Goal: Transaction & Acquisition: Purchase product/service

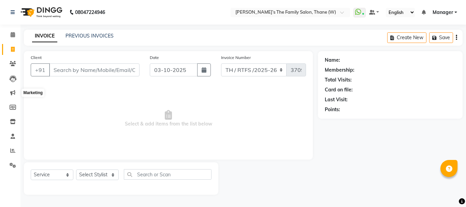
select select "service"
click at [60, 67] on input "Client" at bounding box center [94, 70] width 90 height 13
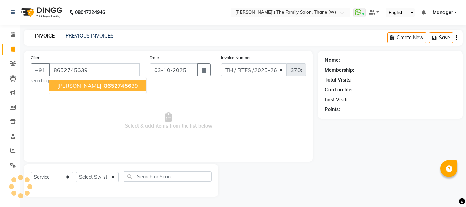
click at [88, 86] on span "[PERSON_NAME]" at bounding box center [79, 85] width 44 height 7
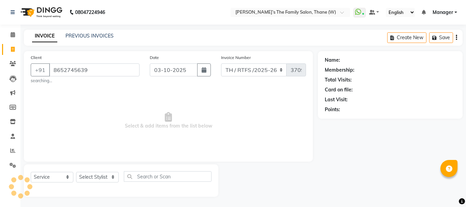
type input "8652745639"
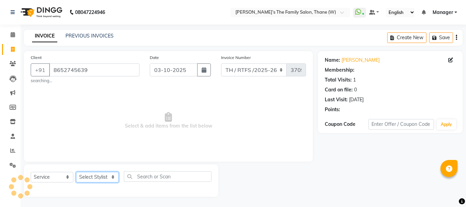
click at [95, 179] on select "Select Stylist Aarohi P [PERSON_NAME] [PERSON_NAME] A [PERSON_NAME] .[PERSON_NA…" at bounding box center [97, 177] width 43 height 11
select select "78217"
click at [76, 172] on select "Select Stylist Aarohi P [PERSON_NAME] [PERSON_NAME] A [PERSON_NAME] .[PERSON_NA…" at bounding box center [97, 177] width 43 height 11
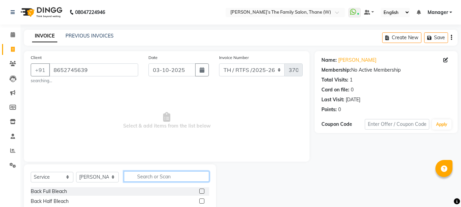
click at [160, 173] on input "text" at bounding box center [166, 176] width 85 height 11
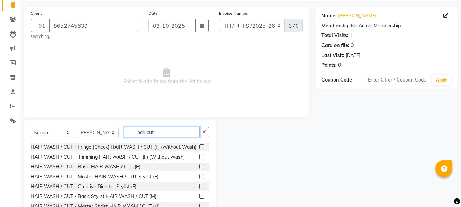
scroll to position [68, 0]
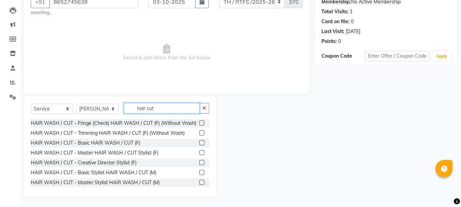
type input "hair cut"
click at [199, 175] on label at bounding box center [201, 172] width 5 height 5
click at [199, 175] on input "checkbox" at bounding box center [201, 173] width 4 height 4
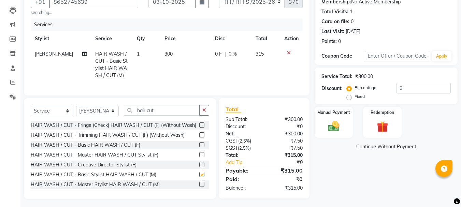
checkbox input "false"
click at [176, 51] on td "300" at bounding box center [185, 64] width 51 height 37
select select "78217"
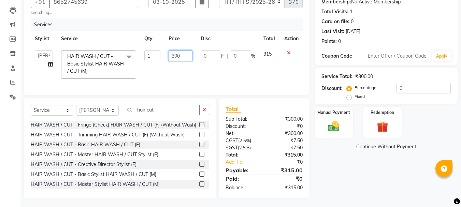
click at [185, 58] on input "300" at bounding box center [181, 56] width 24 height 11
type input "350"
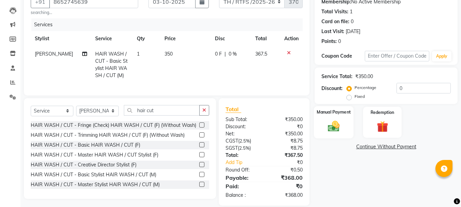
click at [336, 125] on img at bounding box center [333, 127] width 19 height 14
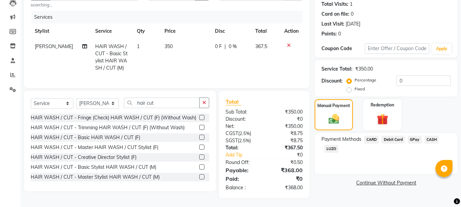
scroll to position [82, 0]
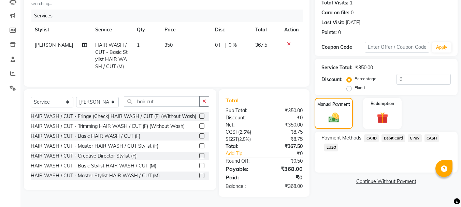
click at [418, 135] on span "GPay" at bounding box center [415, 139] width 14 height 8
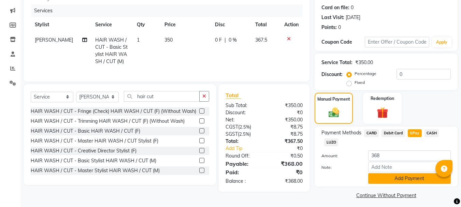
click at [403, 181] on button "Add Payment" at bounding box center [409, 178] width 83 height 11
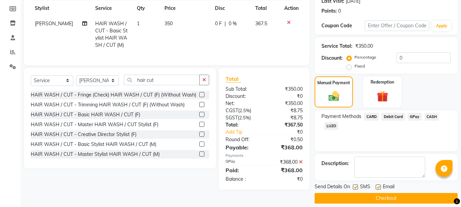
scroll to position [106, 0]
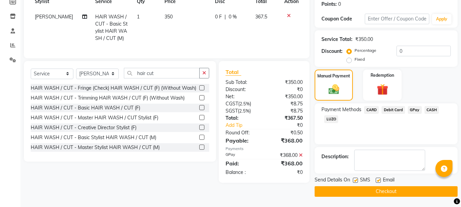
click at [376, 194] on button "Checkout" at bounding box center [386, 191] width 143 height 11
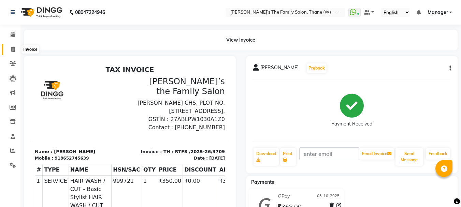
click at [11, 47] on icon at bounding box center [13, 49] width 4 height 5
select select "service"
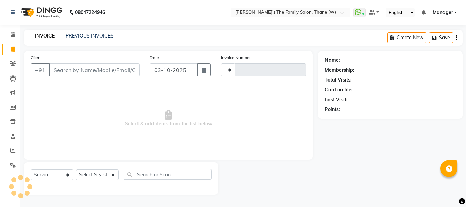
type input "3710"
select select "8004"
click at [67, 71] on input "Client" at bounding box center [94, 70] width 90 height 13
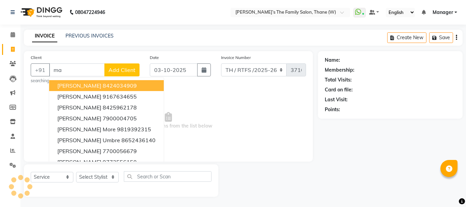
type input "m"
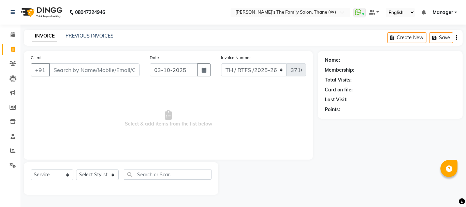
click at [78, 69] on input "Client" at bounding box center [94, 70] width 90 height 13
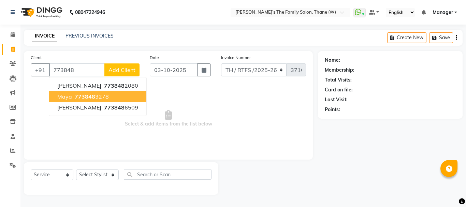
click at [101, 97] on ngb-highlight "773848 3278" at bounding box center [91, 96] width 36 height 7
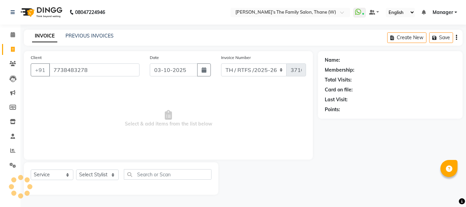
type input "7738483278"
select select "1: Object"
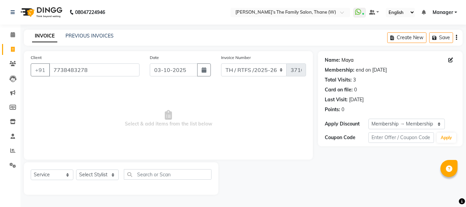
click at [348, 59] on link "Maya" at bounding box center [348, 60] width 12 height 7
click at [13, 150] on icon at bounding box center [12, 150] width 5 height 5
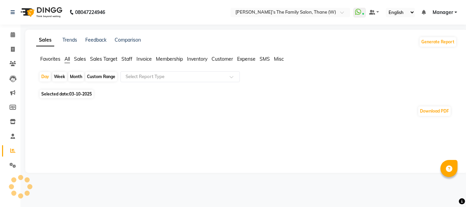
click at [76, 75] on div "Month" at bounding box center [76, 77] width 16 height 10
select select "10"
select select "2025"
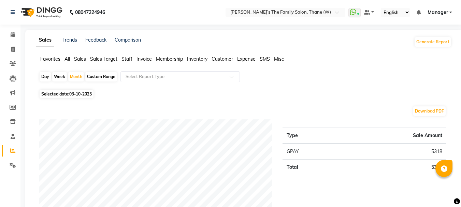
click at [79, 94] on span "03-10-2025" at bounding box center [80, 94] width 23 height 5
select select "10"
select select "2025"
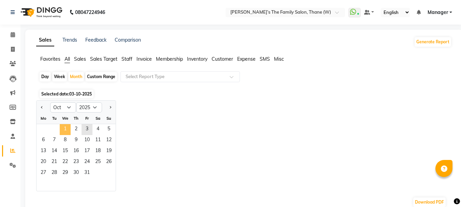
click at [67, 128] on span "1" at bounding box center [65, 129] width 11 height 11
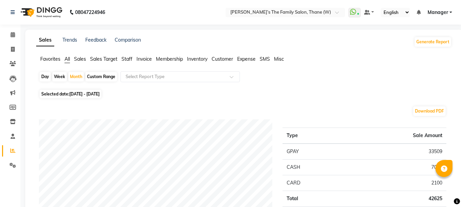
click at [128, 58] on span "Staff" at bounding box center [127, 59] width 11 height 6
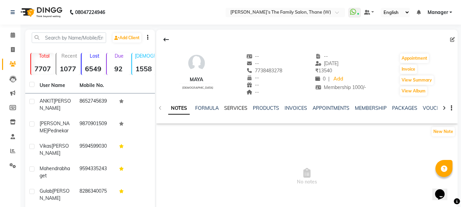
click at [238, 107] on link "SERVICES" at bounding box center [235, 108] width 23 height 6
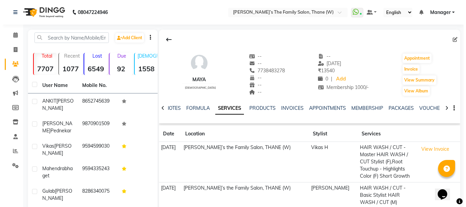
scroll to position [106, 0]
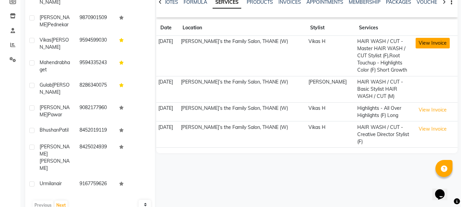
click at [423, 43] on button "View Invoice" at bounding box center [433, 43] width 34 height 11
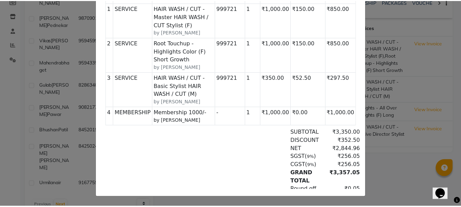
scroll to position [0, 0]
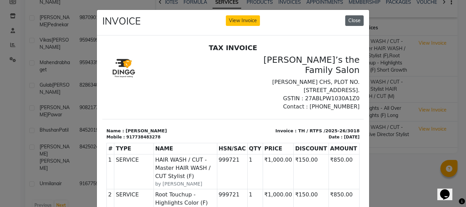
click at [350, 22] on button "Close" at bounding box center [355, 20] width 18 height 11
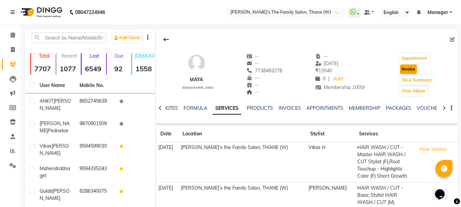
click at [407, 69] on button "Invoice" at bounding box center [408, 70] width 17 height 10
select select "service"
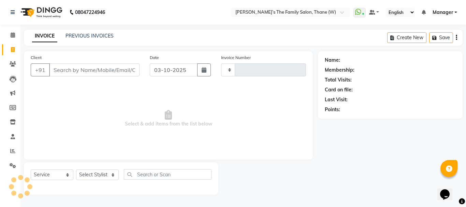
type input "3710"
select select "8004"
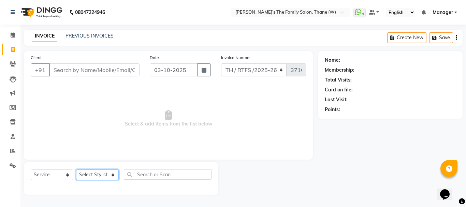
click at [94, 174] on select "Select Stylist" at bounding box center [97, 175] width 43 height 11
type input "7738483278"
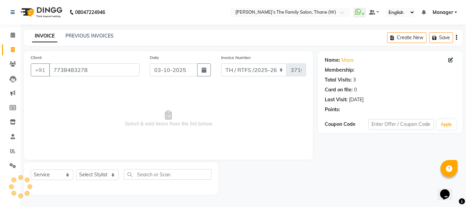
select select "1: Object"
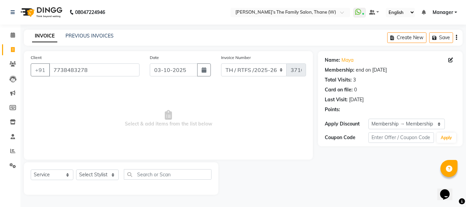
click at [64, 97] on span "Select & add items from the list below" at bounding box center [169, 119] width 276 height 68
click at [102, 174] on select "Select Stylist Aarohi P [PERSON_NAME] [PERSON_NAME] A [PERSON_NAME] .[PERSON_NA…" at bounding box center [97, 175] width 43 height 11
select select "35597"
click at [76, 170] on select "Select Stylist Aarohi P [PERSON_NAME] [PERSON_NAME] A [PERSON_NAME] .[PERSON_NA…" at bounding box center [97, 175] width 43 height 11
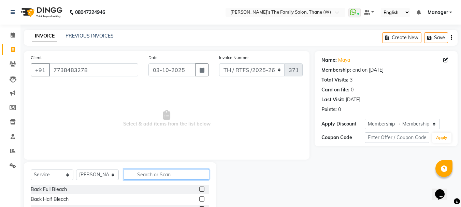
click at [169, 174] on input "text" at bounding box center [166, 174] width 85 height 11
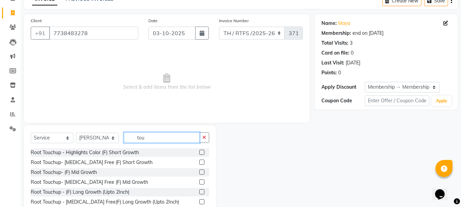
scroll to position [57, 0]
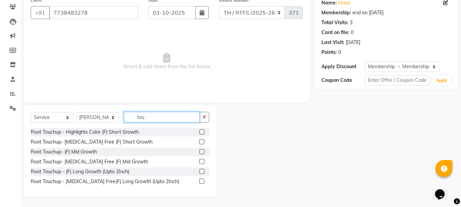
type input "tou"
click at [200, 161] on label at bounding box center [201, 161] width 5 height 5
click at [200, 161] on input "checkbox" at bounding box center [201, 162] width 4 height 4
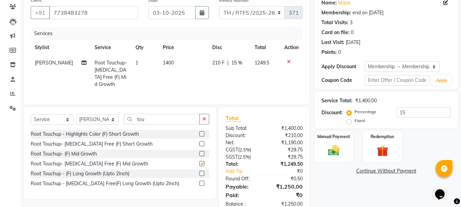
checkbox input "false"
click at [175, 65] on td "1400" at bounding box center [184, 73] width 50 height 37
select select "35597"
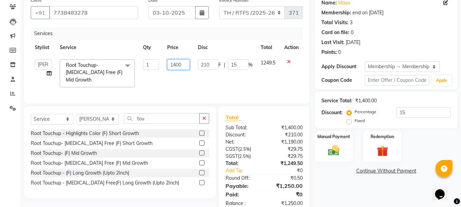
click at [185, 65] on input "1400" at bounding box center [178, 64] width 23 height 11
type input "1800"
click at [170, 74] on td "1800" at bounding box center [178, 73] width 31 height 36
select select "35597"
click at [46, 117] on select "Select Service Product Membership Package Voucher Prepaid Gift Card" at bounding box center [52, 119] width 43 height 11
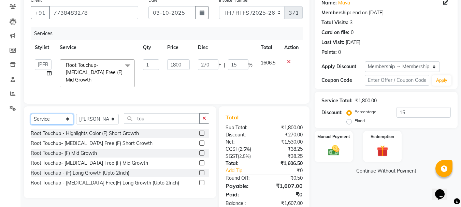
select select "product"
click at [31, 114] on select "Select Service Product Membership Package Voucher Prepaid Gift Card" at bounding box center [52, 119] width 43 height 11
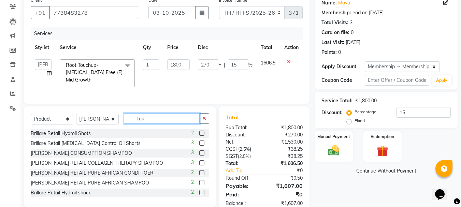
click at [159, 118] on input "tou" at bounding box center [162, 118] width 76 height 11
type input "t"
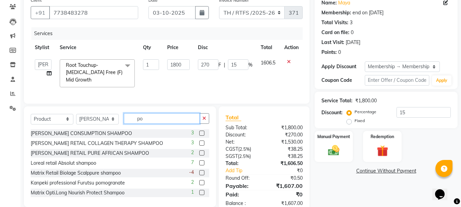
type input "p"
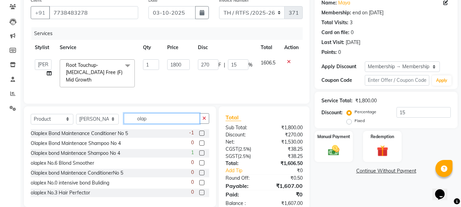
type input "olap"
click at [199, 151] on label at bounding box center [201, 153] width 5 height 5
click at [199, 151] on input "checkbox" at bounding box center [201, 153] width 4 height 4
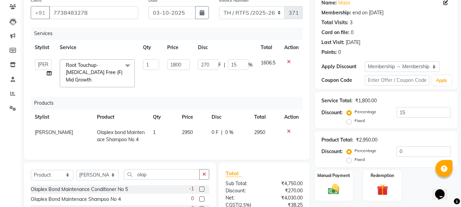
checkbox input "false"
click at [199, 187] on label at bounding box center [201, 189] width 5 height 5
click at [199, 187] on input "checkbox" at bounding box center [201, 189] width 4 height 4
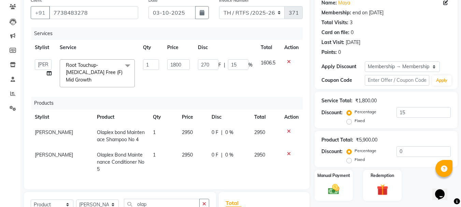
checkbox input "false"
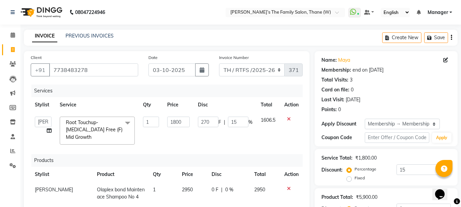
scroll to position [165, 0]
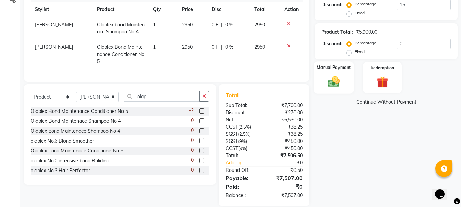
click at [332, 86] on img at bounding box center [333, 82] width 19 height 14
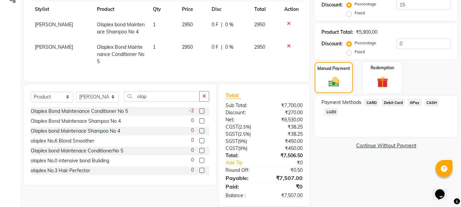
click at [412, 104] on span "GPay" at bounding box center [415, 103] width 14 height 8
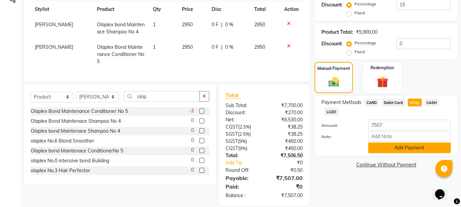
click at [389, 148] on button "Add Payment" at bounding box center [409, 148] width 83 height 11
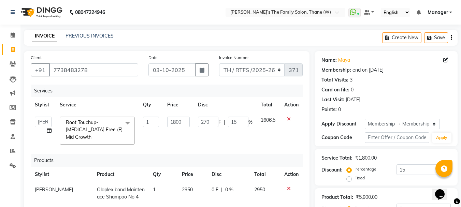
scroll to position [180, 0]
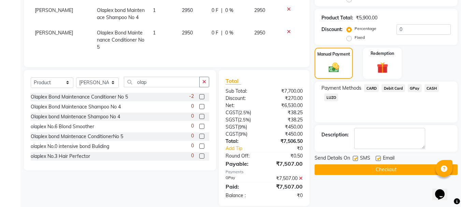
click at [380, 171] on button "Checkout" at bounding box center [386, 170] width 143 height 11
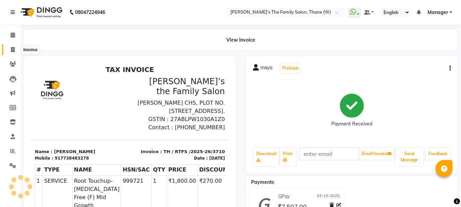
click at [11, 51] on icon at bounding box center [13, 49] width 4 height 5
select select "service"
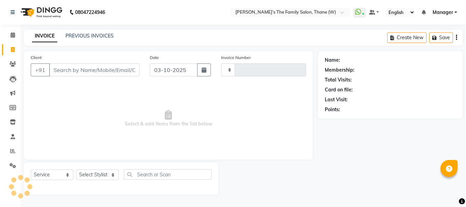
click at [67, 68] on input "Client" at bounding box center [94, 70] width 90 height 13
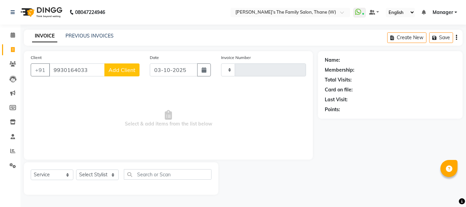
type input "9930164033"
click at [127, 69] on span "Add Client" at bounding box center [122, 70] width 27 height 7
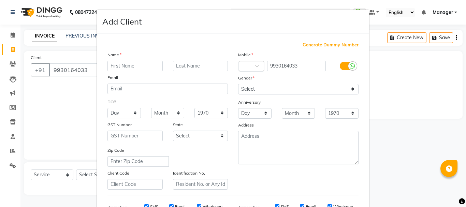
click at [60, 107] on ngb-modal-window "Add Client Generate Dummy Number Name Email DOB Day 01 02 03 04 05 06 07 08 09 …" at bounding box center [233, 103] width 466 height 207
click at [36, 114] on ngb-modal-window "Add Client Generate Dummy Number Name Email DOB Day 01 02 03 04 05 06 07 08 09 …" at bounding box center [233, 103] width 466 height 207
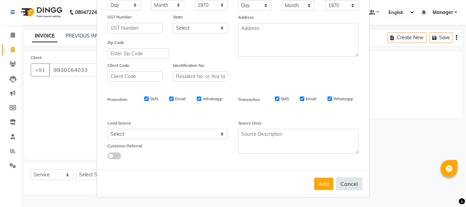
click at [355, 184] on button "Cancel" at bounding box center [349, 184] width 26 height 13
select select
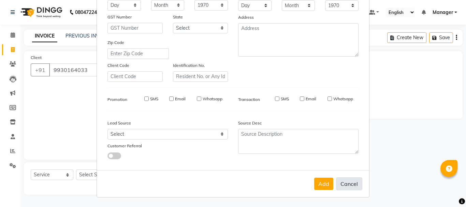
select select
checkbox input "false"
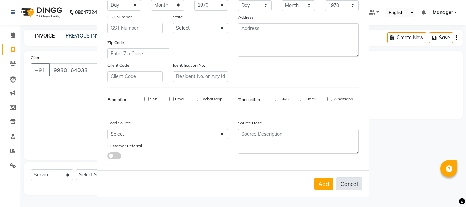
checkbox input "false"
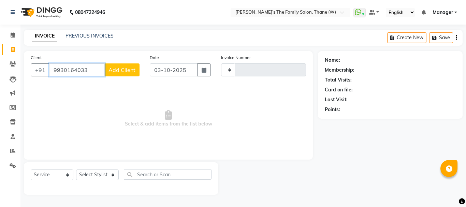
click at [95, 70] on input "9930164033" at bounding box center [77, 70] width 56 height 13
type input "9"
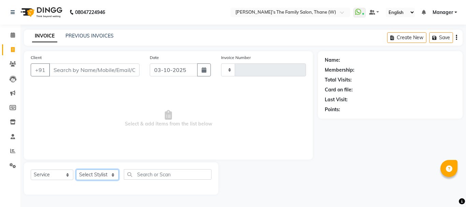
click at [101, 176] on select "Select Stylist" at bounding box center [97, 175] width 43 height 11
click at [105, 72] on input "Client" at bounding box center [94, 70] width 90 height 13
click at [96, 176] on select "Select Stylist" at bounding box center [97, 175] width 43 height 11
click at [107, 114] on span "Select & add items from the list below" at bounding box center [169, 119] width 276 height 68
click at [100, 175] on select "Select Stylist" at bounding box center [97, 175] width 43 height 11
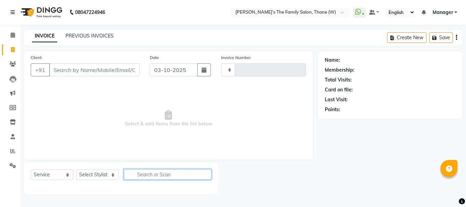
click at [145, 176] on input "text" at bounding box center [168, 174] width 88 height 11
type input "hair cut"
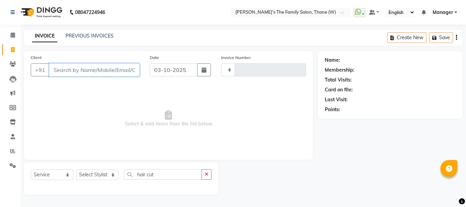
click at [119, 71] on input "Client" at bounding box center [94, 70] width 90 height 13
click at [95, 174] on select "Select Stylist" at bounding box center [97, 175] width 43 height 11
click at [58, 174] on select "Select Service Product Membership Package Voucher Prepaid Gift Card" at bounding box center [52, 175] width 43 height 11
click at [95, 126] on span "Select & add items from the list below" at bounding box center [169, 119] width 276 height 68
click at [82, 70] on input "Client" at bounding box center [94, 70] width 90 height 13
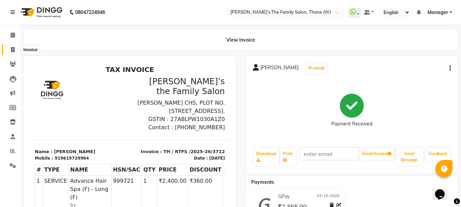
click at [14, 48] on icon at bounding box center [13, 49] width 4 height 5
select select "service"
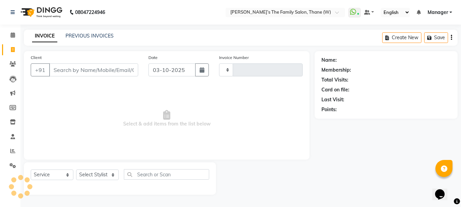
type input "3713"
select select "8004"
click at [79, 73] on input "Client" at bounding box center [94, 70] width 90 height 13
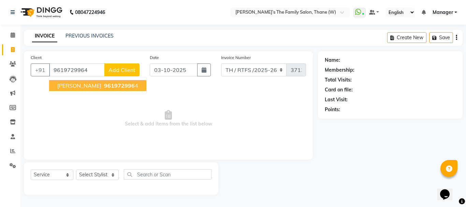
type input "9619729964"
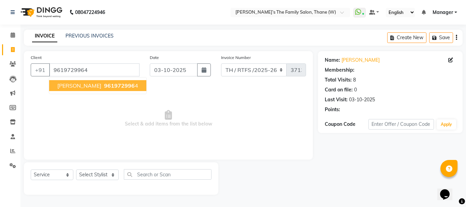
select select "1: Object"
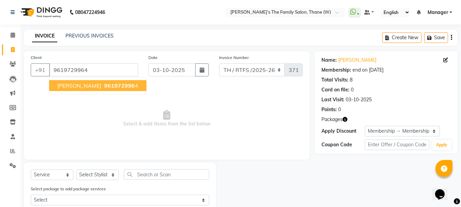
click at [88, 85] on span "Apoorva Dubey" at bounding box center [79, 85] width 44 height 7
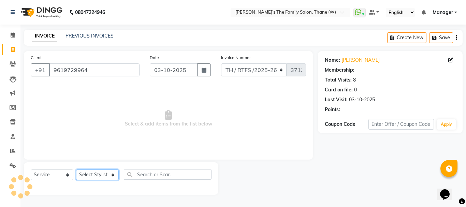
click at [97, 176] on select "Select Stylist Aarohi P [PERSON_NAME] [PERSON_NAME] A [PERSON_NAME] .[PERSON_NA…" at bounding box center [97, 175] width 43 height 11
select select "1: Object"
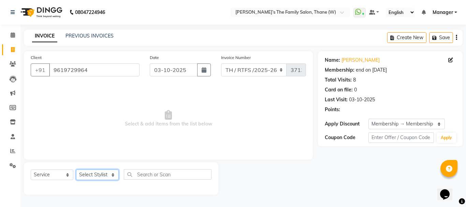
select select "35597"
click at [76, 170] on select "Select Stylist Aarohi P [PERSON_NAME] [PERSON_NAME] A [PERSON_NAME] .[PERSON_NA…" at bounding box center [97, 175] width 43 height 11
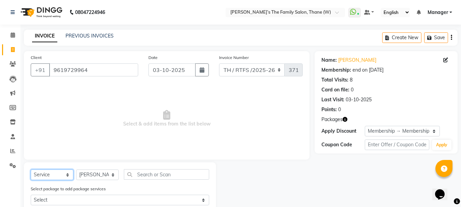
click at [49, 175] on select "Select Service Product Membership Package Voucher Prepaid Gift Card" at bounding box center [52, 175] width 43 height 11
select select "product"
click at [31, 170] on select "Select Service Product Membership Package Voucher Prepaid Gift Card" at bounding box center [52, 175] width 43 height 11
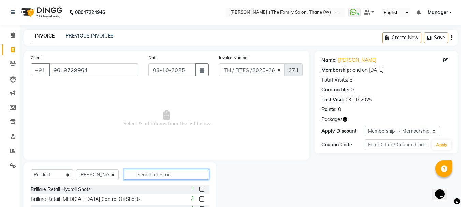
click at [140, 175] on input "text" at bounding box center [166, 174] width 85 height 11
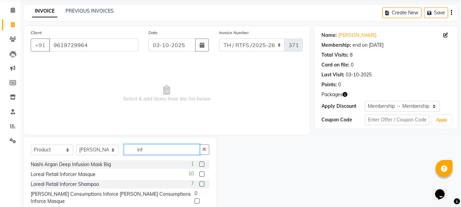
scroll to position [47, 0]
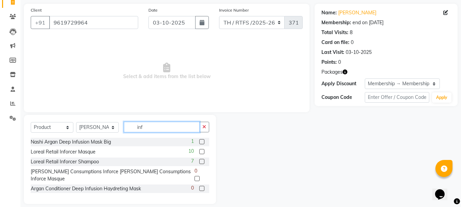
type input "inf"
click at [203, 162] on label at bounding box center [201, 161] width 5 height 5
click at [203, 162] on input "checkbox" at bounding box center [201, 162] width 4 height 4
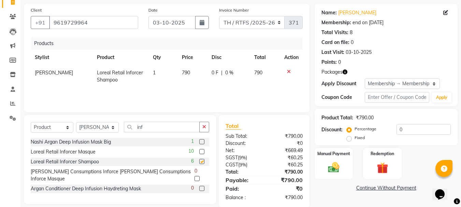
checkbox input "false"
click at [193, 72] on td "790" at bounding box center [193, 76] width 30 height 23
select select "35597"
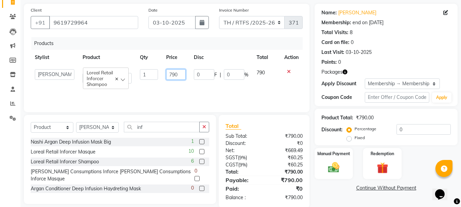
click at [179, 74] on input "790" at bounding box center [175, 74] width 19 height 11
type input "752"
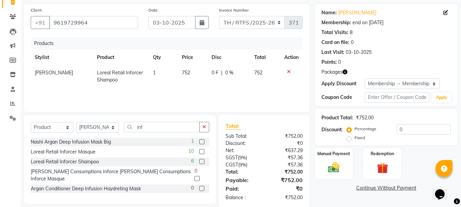
click at [180, 85] on div "Products Stylist Product Qty Price Disc Total Action Aksahy Auty Loreal Retail …" at bounding box center [167, 71] width 272 height 68
click at [333, 165] on img at bounding box center [333, 168] width 19 height 14
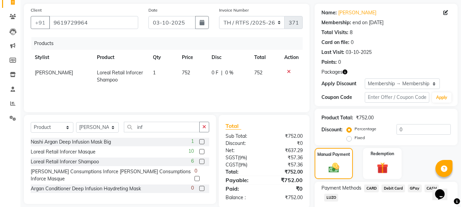
click at [415, 188] on span "GPay" at bounding box center [415, 189] width 14 height 8
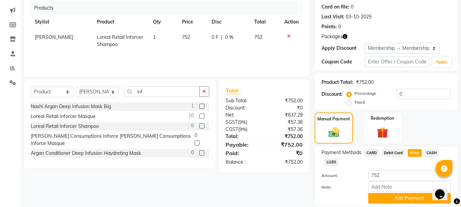
scroll to position [107, 0]
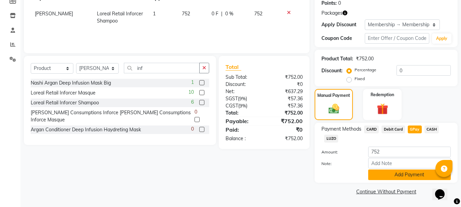
click at [379, 174] on button "Add Payment" at bounding box center [409, 175] width 83 height 11
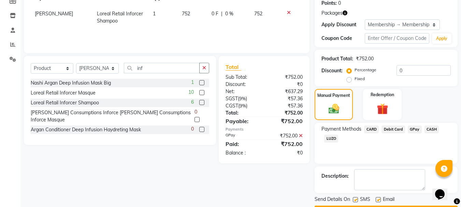
scroll to position [126, 0]
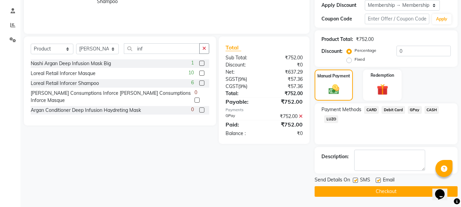
click at [399, 193] on button "Checkout" at bounding box center [386, 191] width 143 height 11
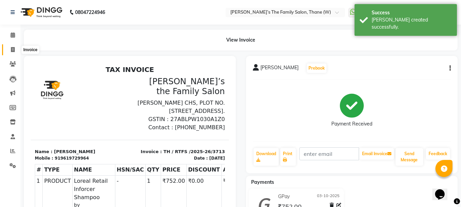
click at [14, 49] on icon at bounding box center [13, 49] width 4 height 5
select select "service"
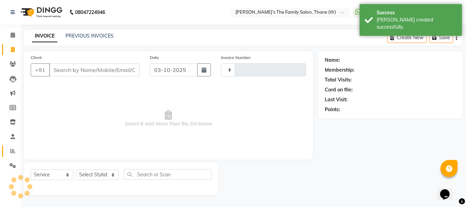
type input "3714"
select select "8004"
click at [13, 150] on icon at bounding box center [12, 151] width 5 height 5
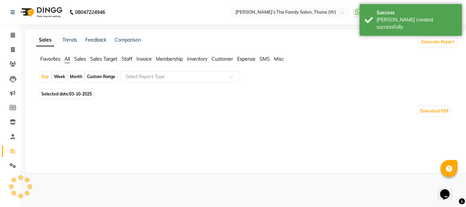
click at [127, 59] on span "Staff" at bounding box center [127, 59] width 11 height 6
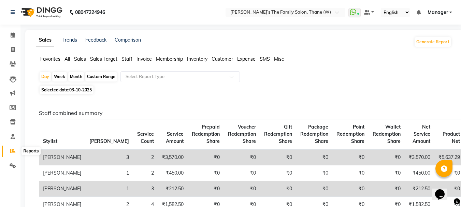
click at [12, 150] on icon at bounding box center [12, 151] width 5 height 5
click at [302, 56] on ul "Favorites All Sales Sales Target Staff Invoice Membership Inventory Customer Ex…" at bounding box center [244, 60] width 416 height 8
